Goal: Task Accomplishment & Management: Complete application form

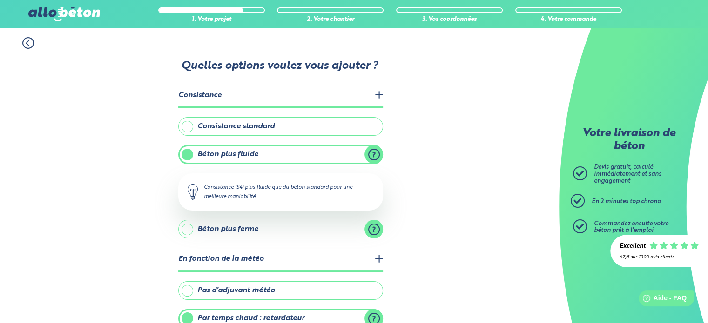
click at [28, 44] on icon at bounding box center [28, 43] width 12 height 12
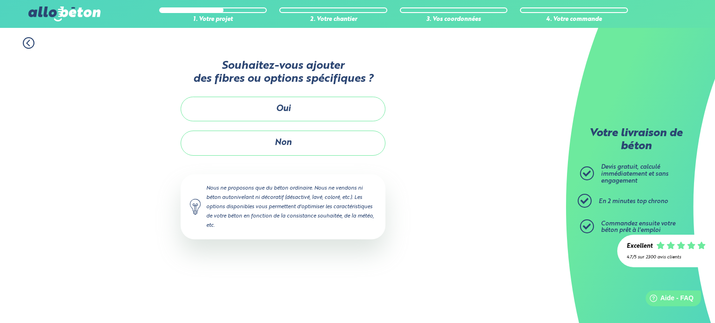
click at [28, 44] on icon at bounding box center [29, 43] width 12 height 12
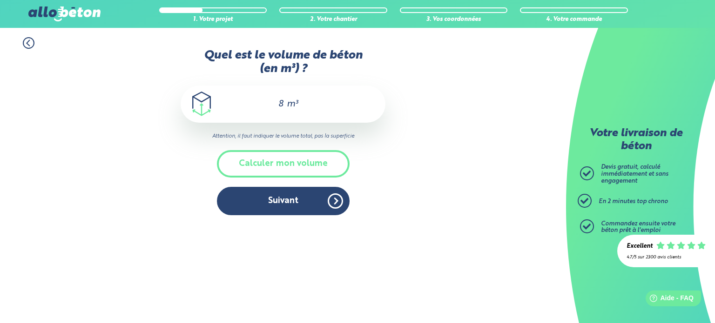
click at [28, 44] on icon at bounding box center [29, 43] width 12 height 12
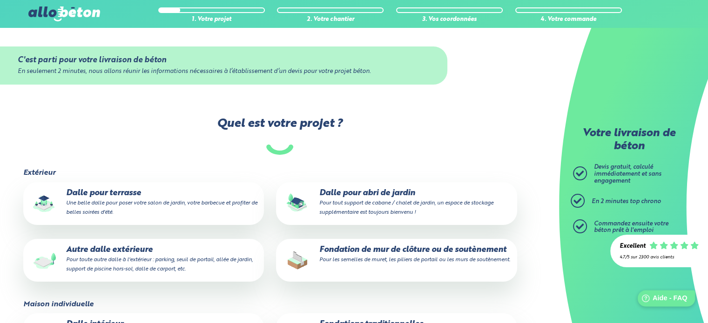
click at [656, 302] on span "Aide - FAQ" at bounding box center [670, 299] width 34 height 8
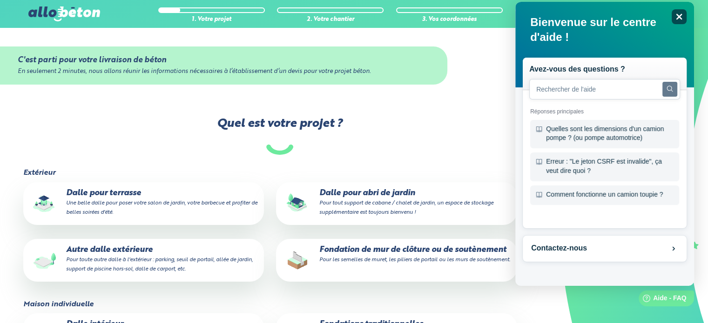
click at [683, 11] on div "Close" at bounding box center [679, 16] width 15 height 15
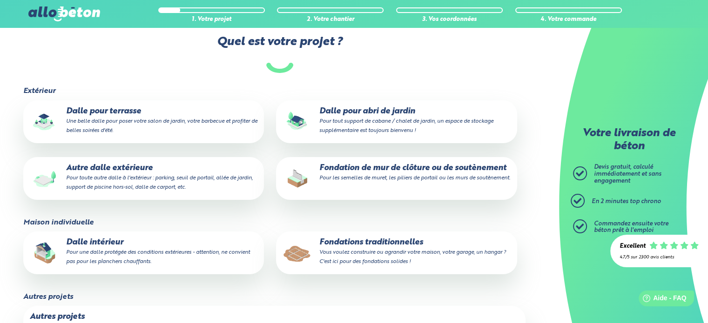
scroll to position [115, 0]
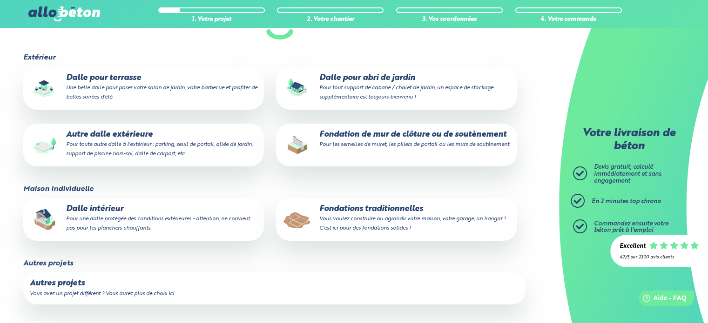
click at [87, 289] on label "Autres projets Vous avez un projet différent ? Vous aurez plus de choix ici." at bounding box center [274, 289] width 502 height 32
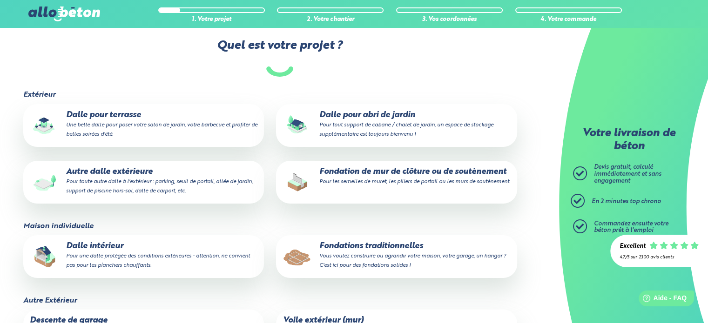
scroll to position [0, 0]
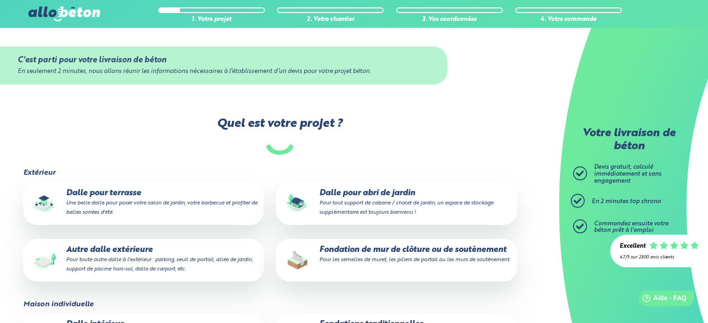
click at [68, 14] on img at bounding box center [64, 14] width 72 height 15
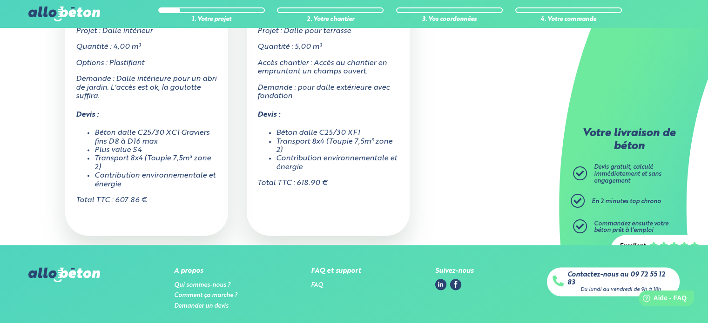
scroll to position [1244, 0]
